Goal: Transaction & Acquisition: Subscribe to service/newsletter

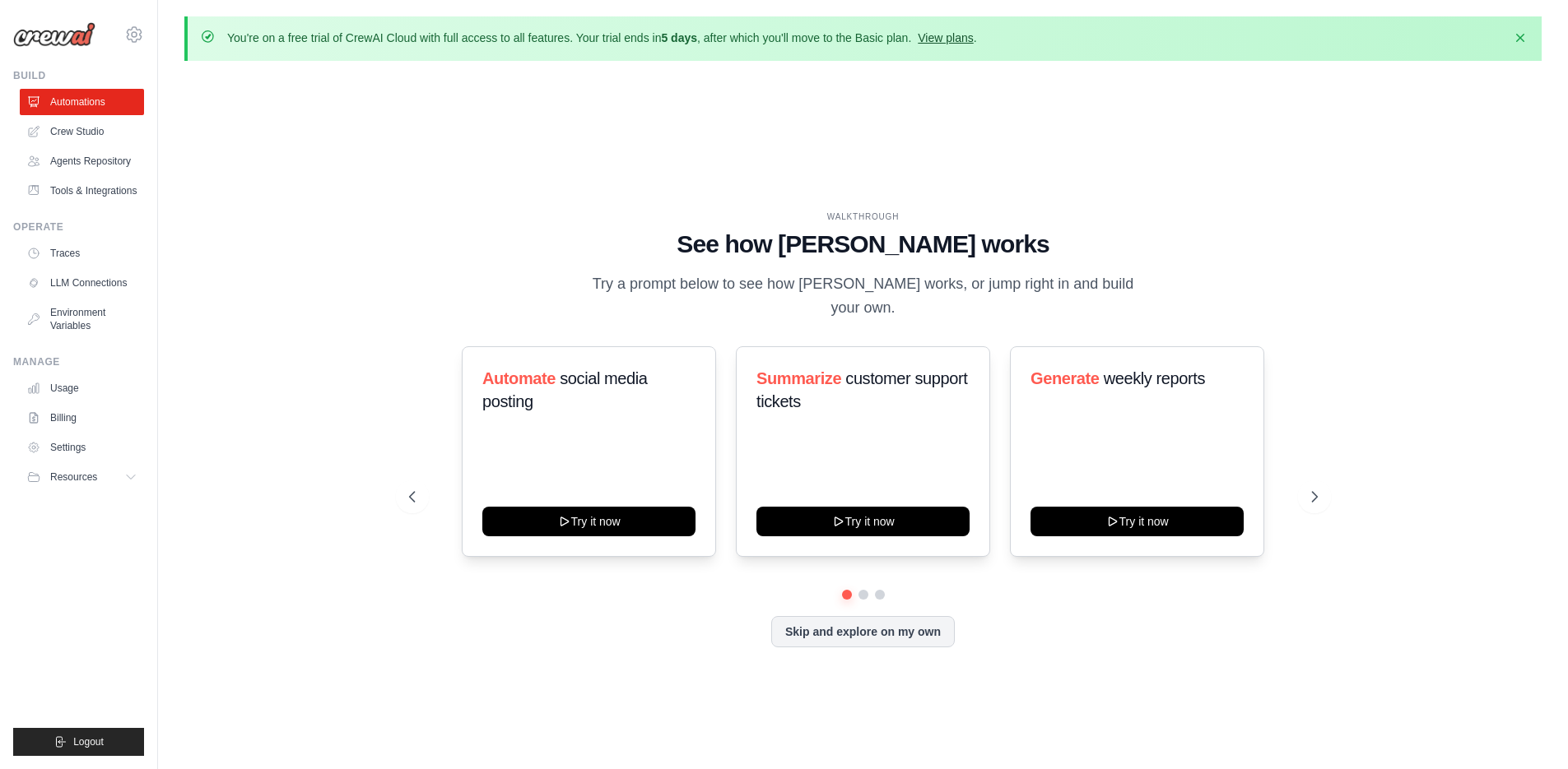
click at [939, 40] on link "View plans" at bounding box center [945, 38] width 55 height 13
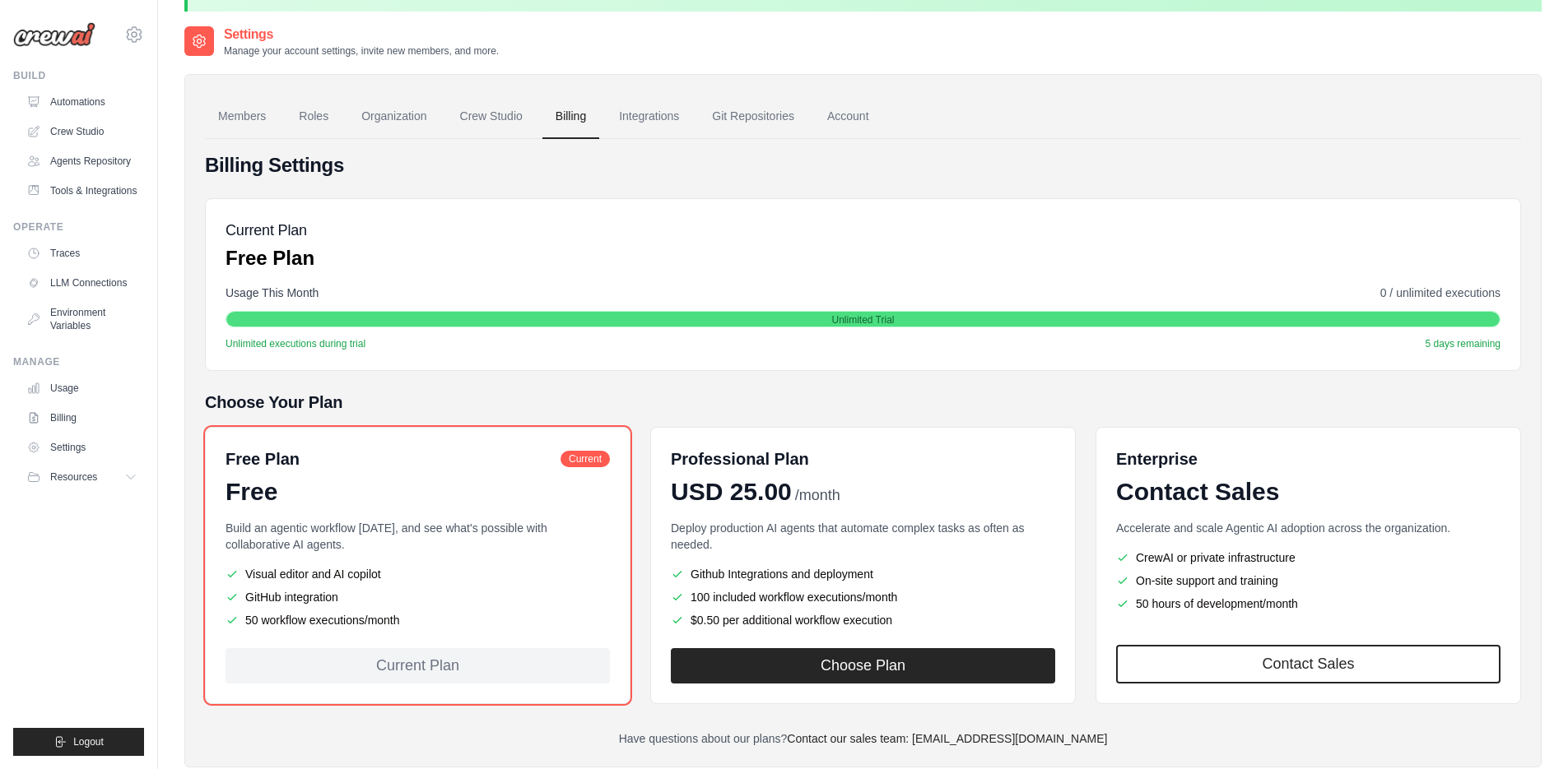
scroll to position [90, 0]
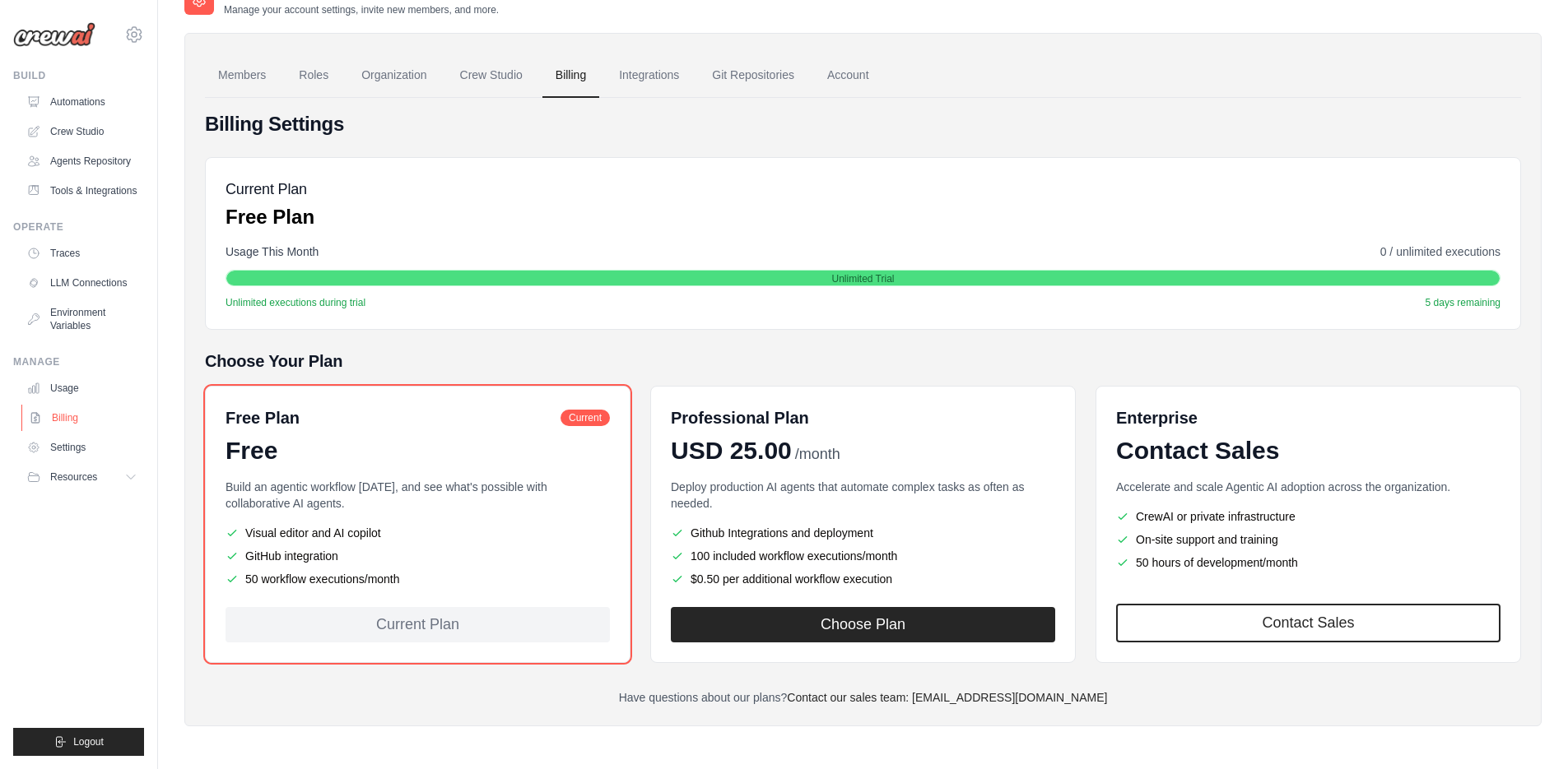
click at [66, 421] on link "Billing" at bounding box center [83, 418] width 124 height 26
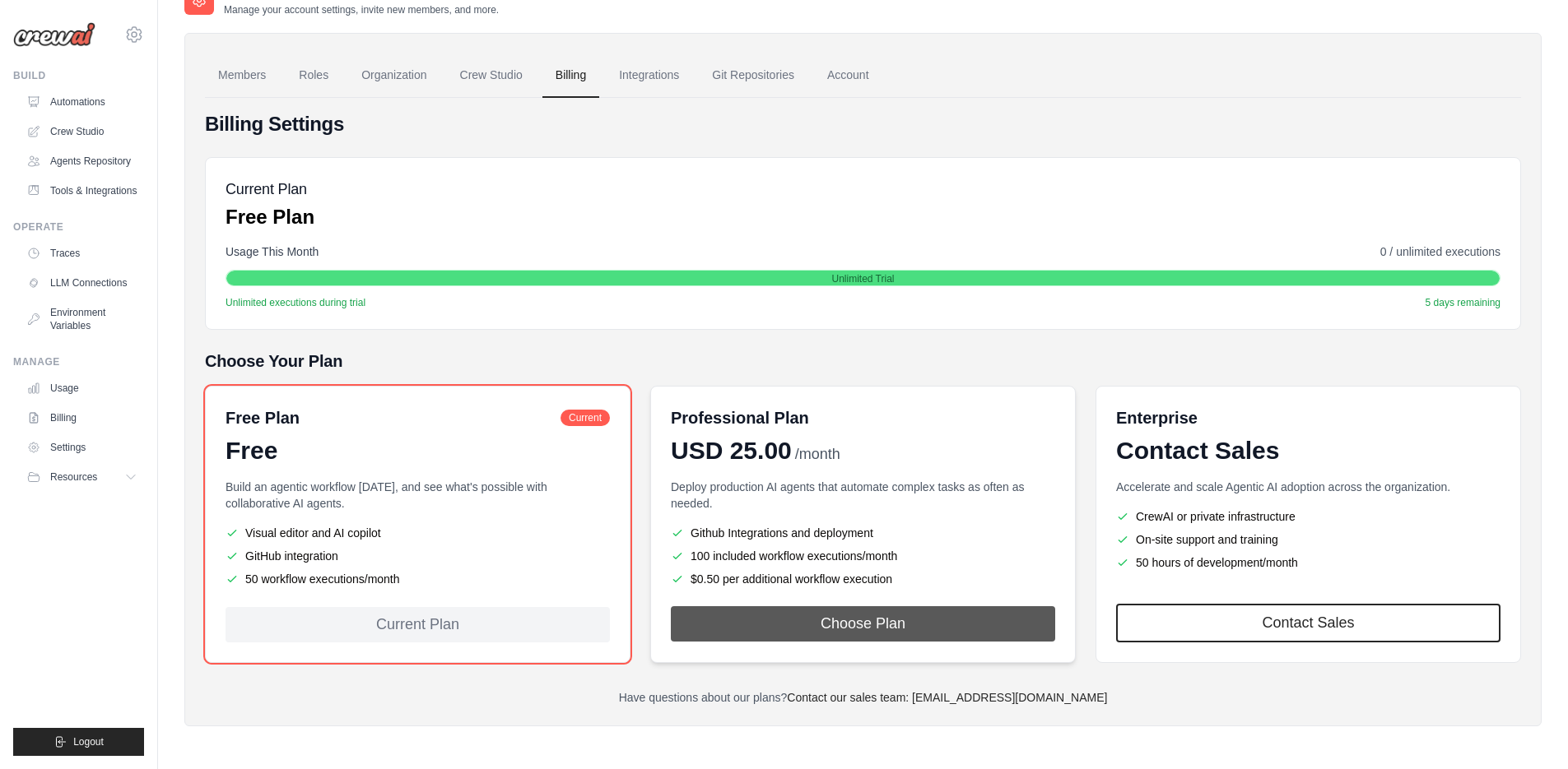
click at [828, 613] on button "Choose Plan" at bounding box center [862, 624] width 384 height 36
